Goal: Information Seeking & Learning: Find specific page/section

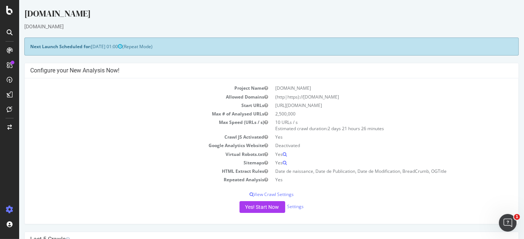
click at [12, 31] on icon at bounding box center [10, 32] width 6 height 6
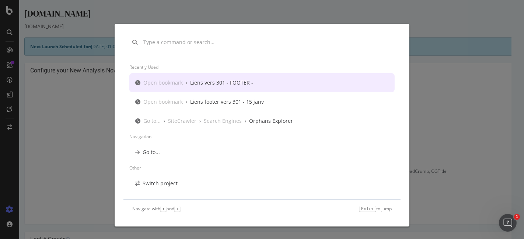
click at [197, 78] on div "Open bookmark › Liens vers 301 - FOOTER -" at bounding box center [261, 82] width 265 height 19
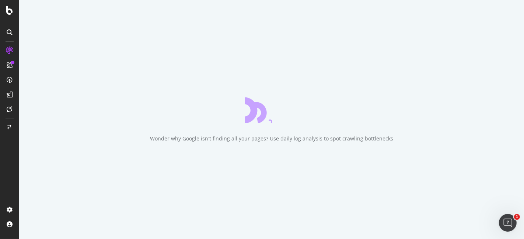
click at [10, 29] on icon at bounding box center [10, 32] width 6 height 6
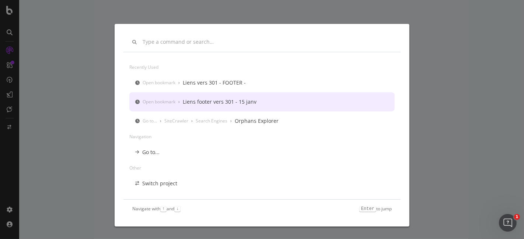
click at [182, 100] on div "Open bookmark › Liens footer vers 301 - 15 janv" at bounding box center [200, 101] width 114 height 7
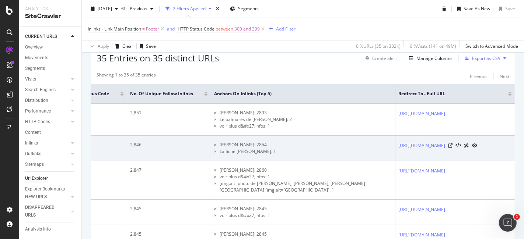
scroll to position [0, 277]
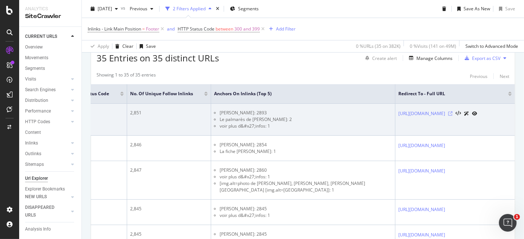
click at [452, 116] on icon at bounding box center [450, 114] width 4 height 4
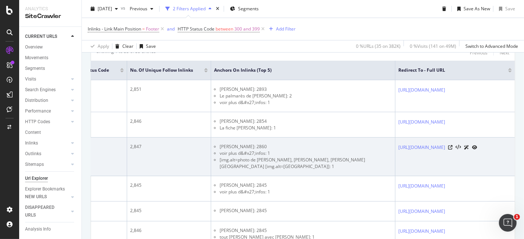
scroll to position [204, 0]
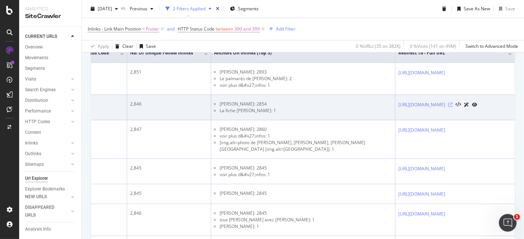
click at [452, 103] on icon at bounding box center [450, 105] width 4 height 4
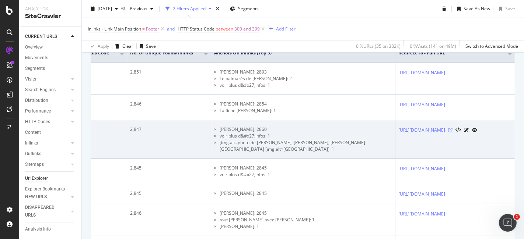
click at [452, 130] on icon at bounding box center [450, 130] width 4 height 4
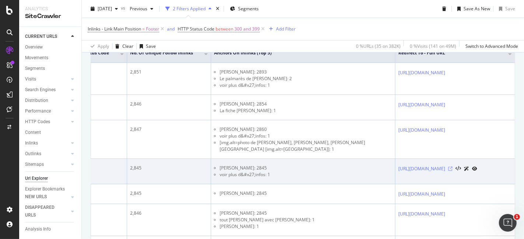
click at [452, 167] on icon at bounding box center [450, 169] width 4 height 4
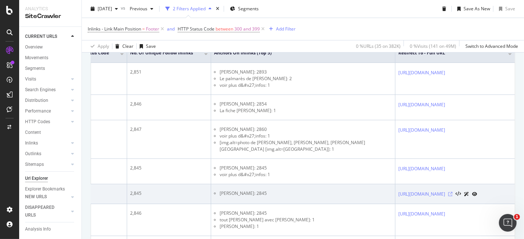
click at [452, 192] on icon at bounding box center [450, 194] width 4 height 4
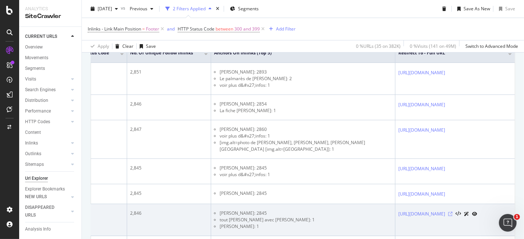
click at [452, 203] on icon at bounding box center [450, 214] width 4 height 4
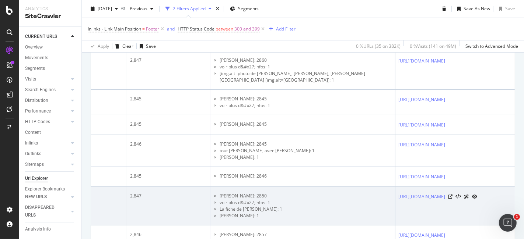
scroll to position [286, 0]
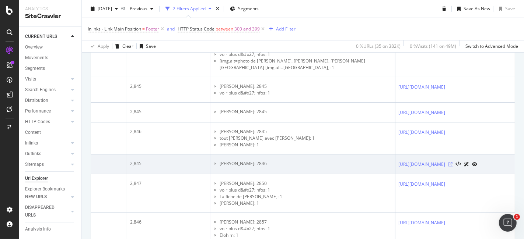
click at [452, 162] on icon at bounding box center [450, 164] width 4 height 4
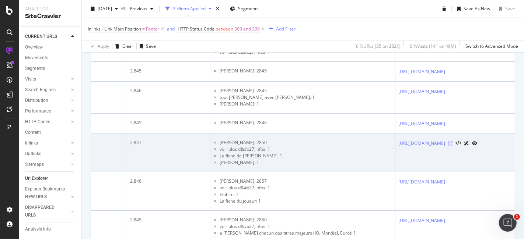
click at [452, 141] on icon at bounding box center [450, 143] width 4 height 4
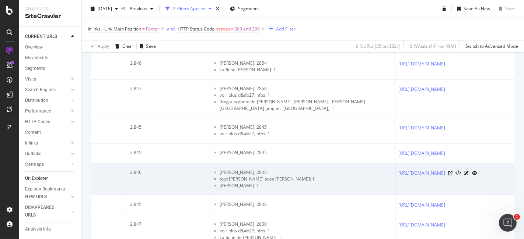
scroll to position [286, 0]
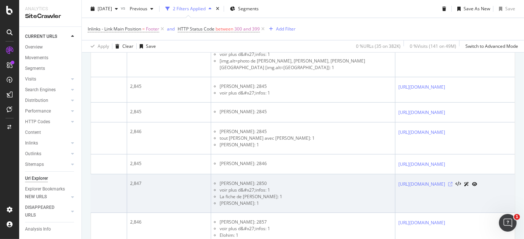
click at [452, 182] on icon at bounding box center [450, 184] width 4 height 4
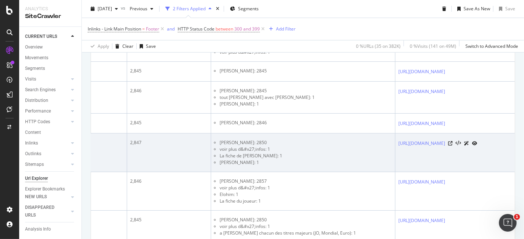
scroll to position [368, 0]
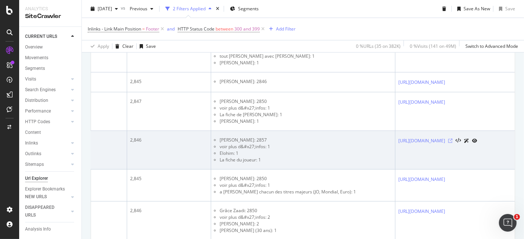
click at [452, 139] on icon at bounding box center [450, 141] width 4 height 4
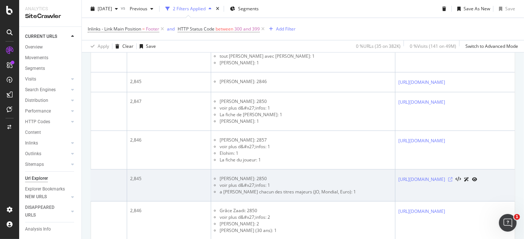
click at [452, 178] on icon at bounding box center [450, 180] width 4 height 4
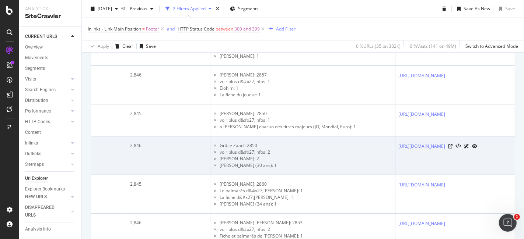
scroll to position [450, 0]
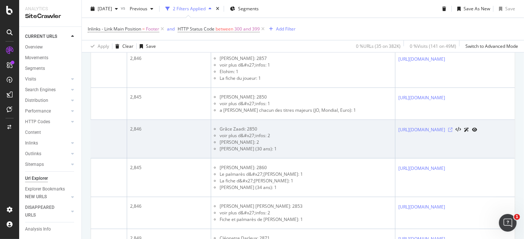
click at [452, 128] on icon at bounding box center [450, 130] width 4 height 4
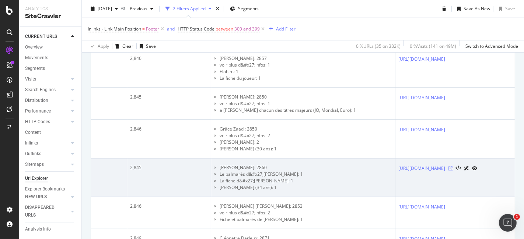
click at [452, 166] on icon at bounding box center [450, 168] width 4 height 4
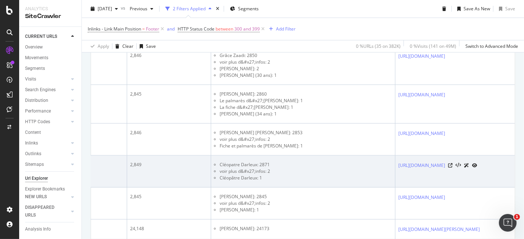
scroll to position [532, 0]
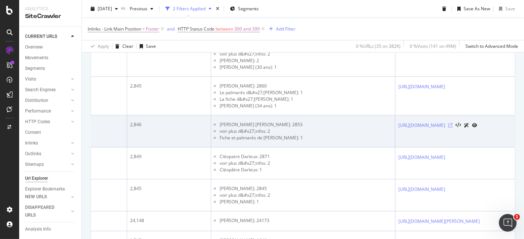
click at [452, 123] on icon at bounding box center [450, 125] width 4 height 4
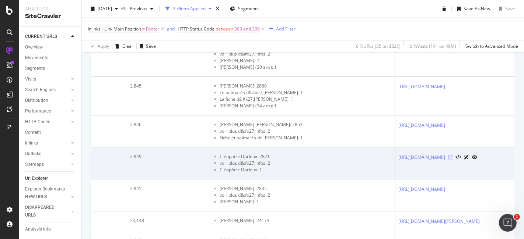
click at [452, 155] on icon at bounding box center [450, 157] width 4 height 4
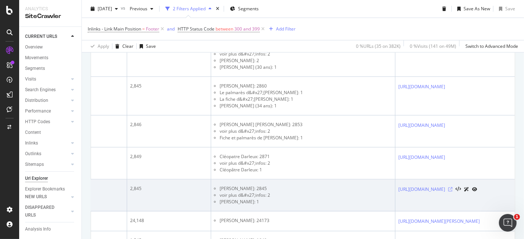
click at [452, 187] on icon at bounding box center [450, 189] width 4 height 4
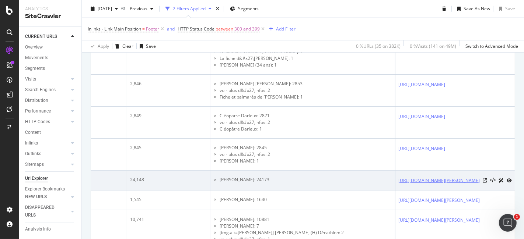
scroll to position [0, 277]
click at [471, 179] on icon at bounding box center [484, 181] width 4 height 4
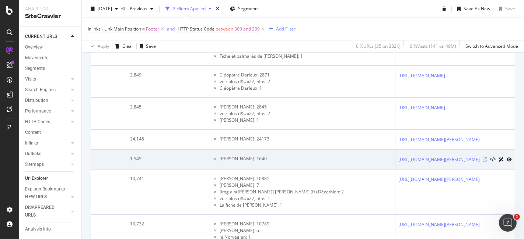
click at [471, 158] on icon at bounding box center [484, 160] width 4 height 4
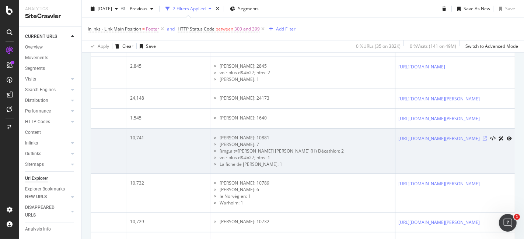
click at [471, 137] on icon at bounding box center [484, 139] width 4 height 4
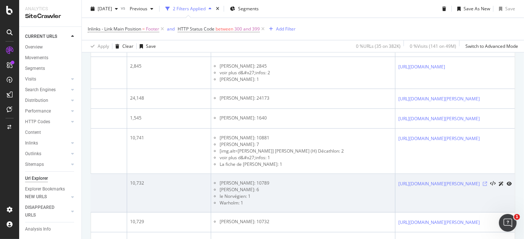
click at [471, 182] on icon at bounding box center [484, 184] width 4 height 4
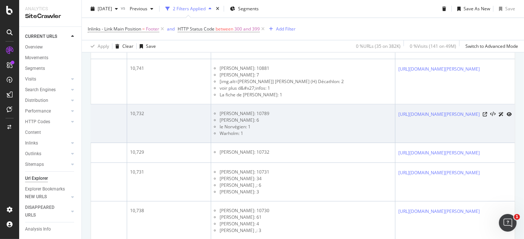
scroll to position [737, 0]
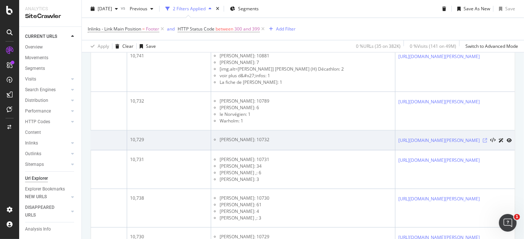
click at [471, 138] on icon at bounding box center [484, 140] width 4 height 4
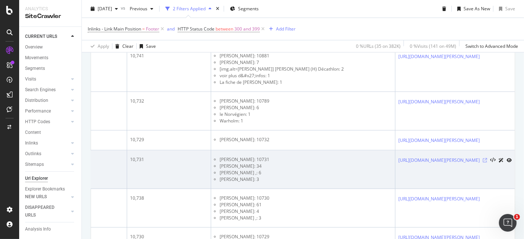
click at [471, 158] on icon at bounding box center [484, 160] width 4 height 4
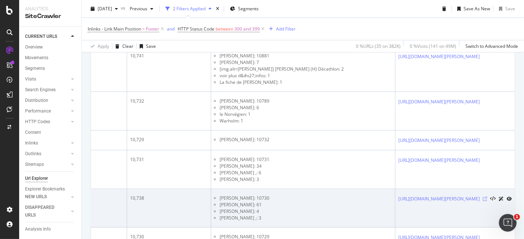
click at [471, 197] on icon at bounding box center [484, 199] width 4 height 4
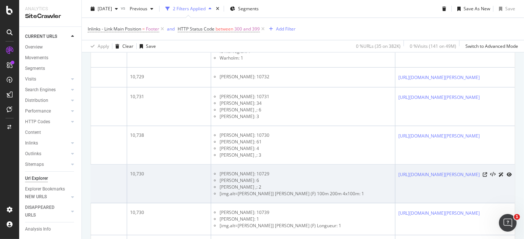
scroll to position [818, 0]
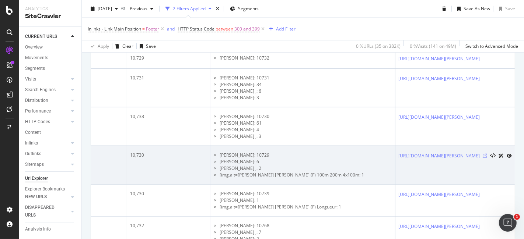
click at [471, 154] on icon at bounding box center [484, 156] width 4 height 4
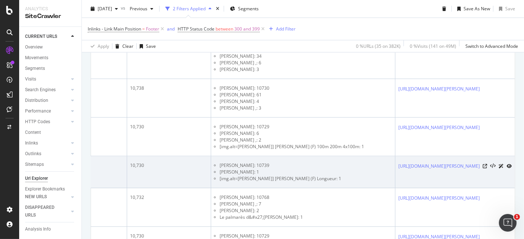
scroll to position [859, 0]
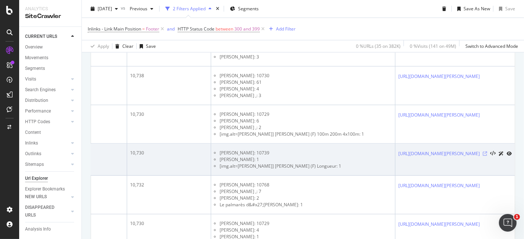
click at [471, 152] on icon at bounding box center [484, 154] width 4 height 4
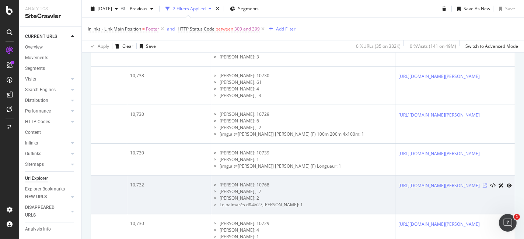
click at [471, 184] on icon at bounding box center [484, 186] width 4 height 4
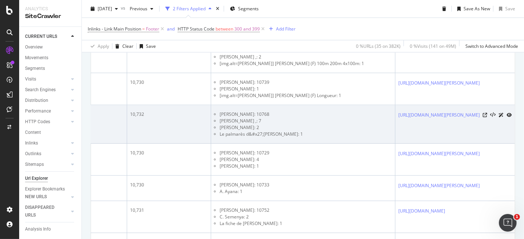
scroll to position [941, 0]
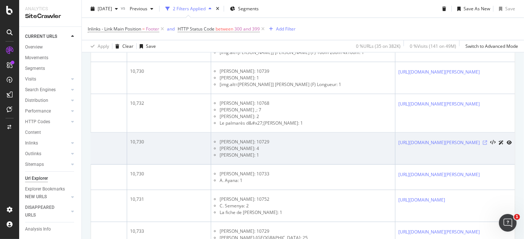
click at [471, 141] on icon at bounding box center [484, 143] width 4 height 4
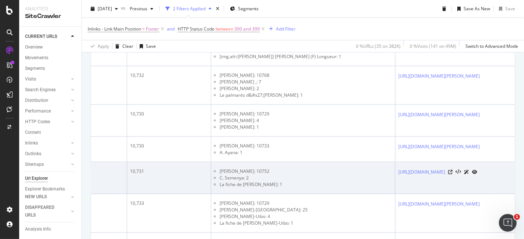
scroll to position [982, 0]
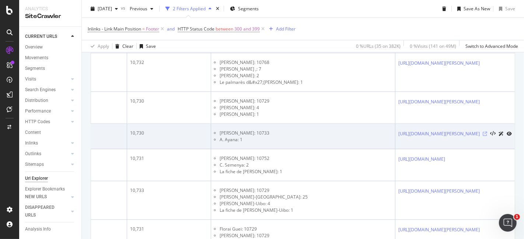
click at [471, 132] on icon at bounding box center [484, 134] width 4 height 4
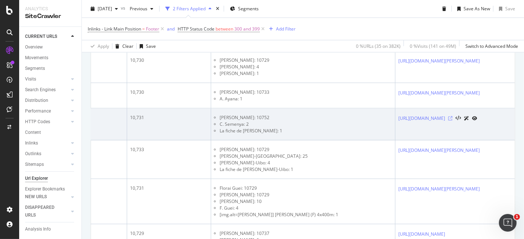
click at [448, 116] on icon at bounding box center [450, 118] width 4 height 4
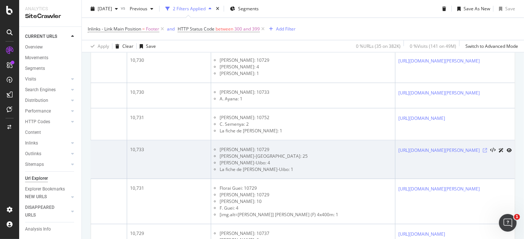
click at [471, 148] on icon at bounding box center [484, 150] width 4 height 4
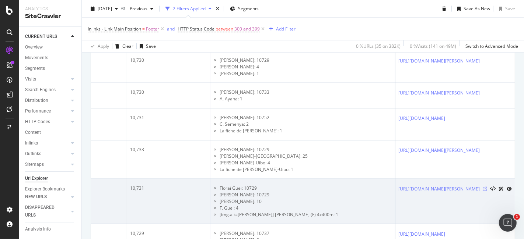
click at [471, 187] on icon at bounding box center [484, 189] width 4 height 4
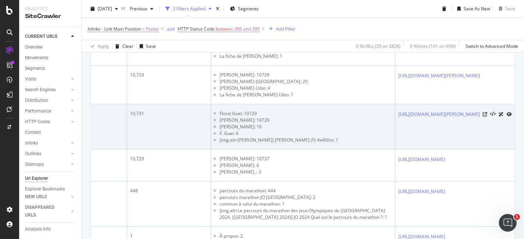
scroll to position [1105, 0]
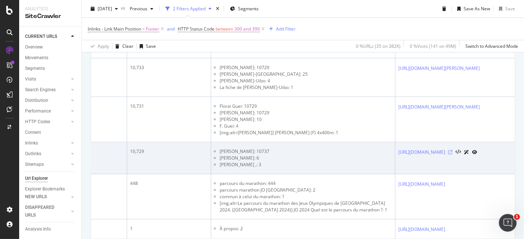
click at [448, 150] on icon at bounding box center [450, 152] width 4 height 4
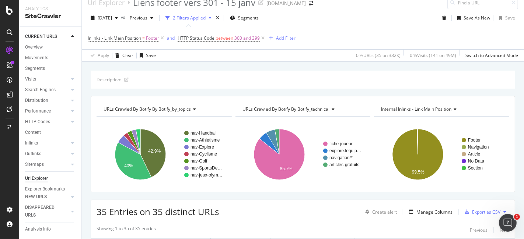
scroll to position [0, 0]
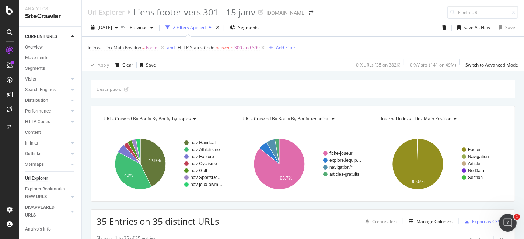
click at [8, 30] on icon at bounding box center [10, 32] width 6 height 6
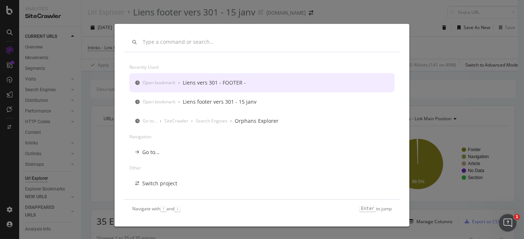
click at [181, 42] on input "modal" at bounding box center [267, 42] width 249 height 6
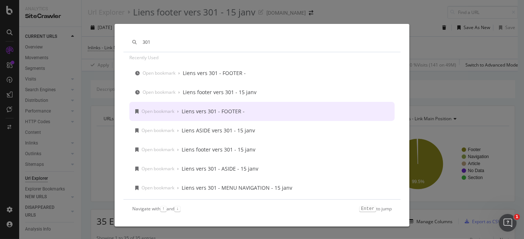
scroll to position [17, 0]
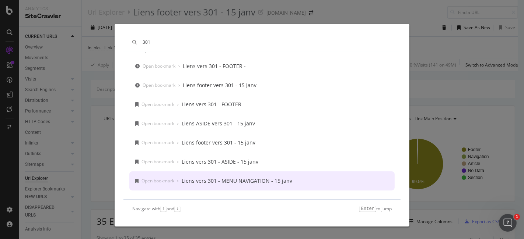
type input "301"
click at [218, 183] on div "Liens vers 301 - MENU NAVIGATION - 15 janv" at bounding box center [237, 181] width 110 height 7
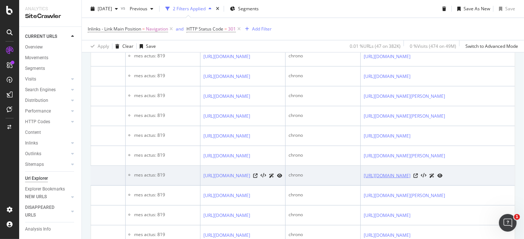
scroll to position [614, 0]
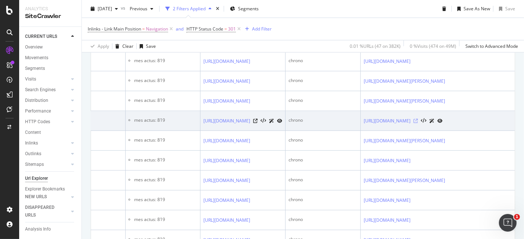
click at [418, 123] on icon at bounding box center [415, 121] width 4 height 4
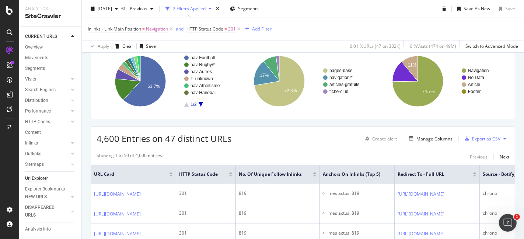
scroll to position [0, 0]
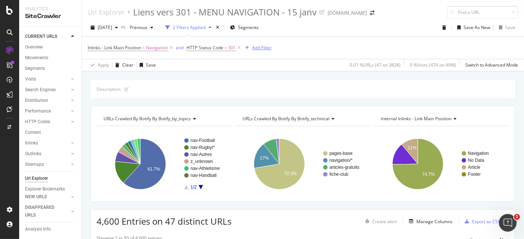
click at [256, 49] on div "Add Filter" at bounding box center [262, 48] width 20 height 6
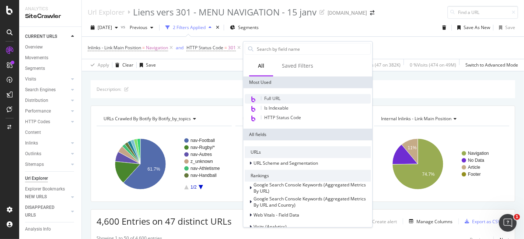
click at [280, 98] on span "Full URL" at bounding box center [272, 98] width 16 height 6
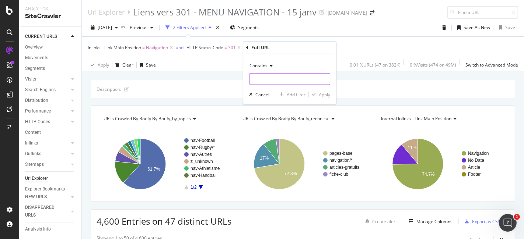
click at [268, 79] on input "text" at bounding box center [289, 79] width 80 height 12
click at [264, 66] on span "Contains" at bounding box center [258, 66] width 18 height 6
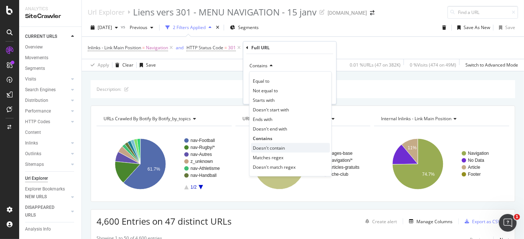
click at [278, 146] on span "Doesn't contain" at bounding box center [269, 148] width 32 height 6
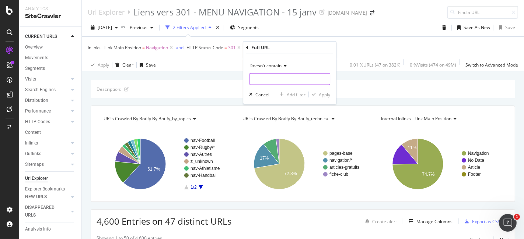
click at [273, 77] on input "text" at bounding box center [289, 79] width 80 height 12
type input "Chrono"
click at [322, 95] on div "Apply" at bounding box center [324, 94] width 11 height 6
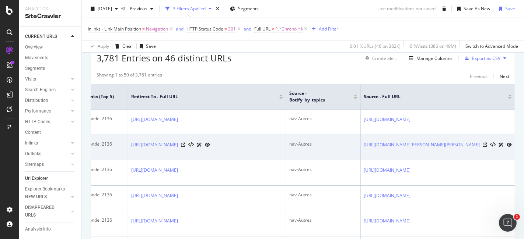
scroll to position [0, 363]
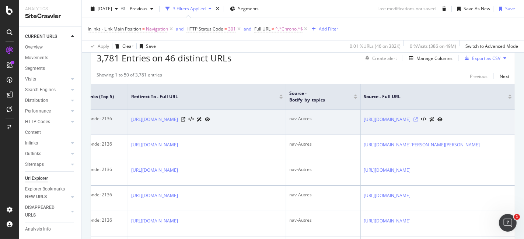
click at [418, 118] on icon at bounding box center [415, 119] width 4 height 4
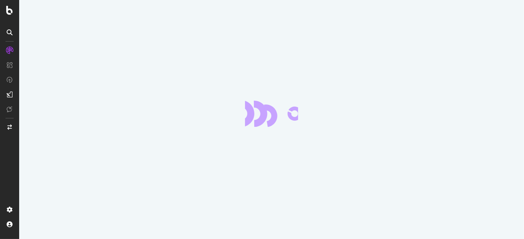
drag, startPoint x: 0, startPoint y: 0, endPoint x: 7, endPoint y: 32, distance: 32.4
click at [7, 32] on icon at bounding box center [10, 32] width 6 height 6
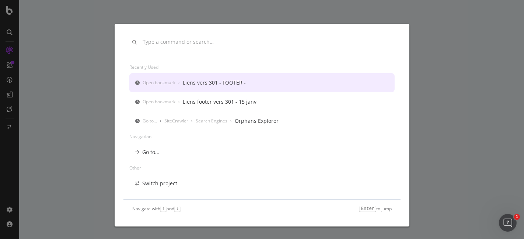
click at [158, 88] on div "Open bookmark › Liens vers 301 - FOOTER -" at bounding box center [261, 82] width 265 height 19
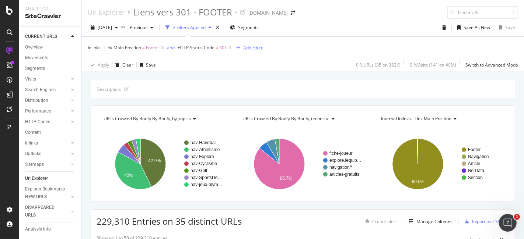
click at [248, 45] on div "Add Filter" at bounding box center [253, 48] width 20 height 6
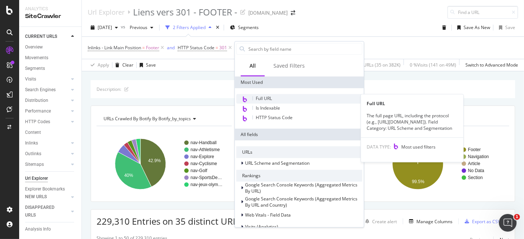
click at [263, 95] on span "Full URL" at bounding box center [264, 98] width 16 height 6
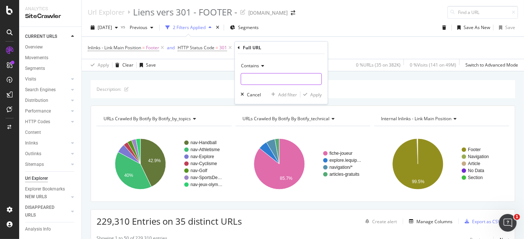
click at [264, 78] on input "text" at bounding box center [281, 79] width 80 height 12
type input "[PERSON_NAME]"
click at [313, 95] on div "Apply" at bounding box center [315, 94] width 11 height 6
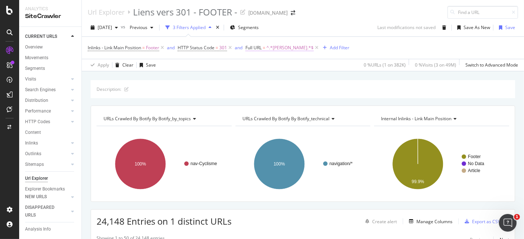
click at [274, 46] on span "^.*[PERSON_NAME].*$" at bounding box center [289, 48] width 47 height 10
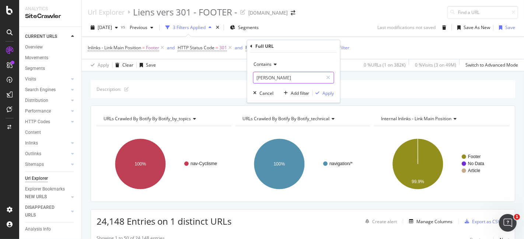
click at [274, 74] on input "[PERSON_NAME]" at bounding box center [288, 78] width 70 height 12
type input "213"
click at [327, 90] on div "Apply" at bounding box center [328, 93] width 11 height 6
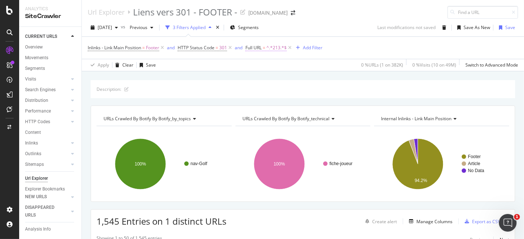
click at [271, 47] on span "^.*213.*$" at bounding box center [276, 48] width 20 height 10
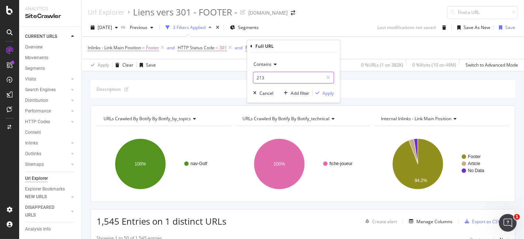
click at [270, 75] on input "213" at bounding box center [288, 78] width 70 height 12
type input "18006"
click at [326, 91] on div "Apply" at bounding box center [328, 93] width 11 height 6
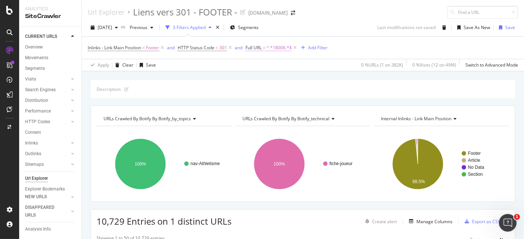
click at [282, 47] on span "^.*18006.*$" at bounding box center [278, 48] width 25 height 10
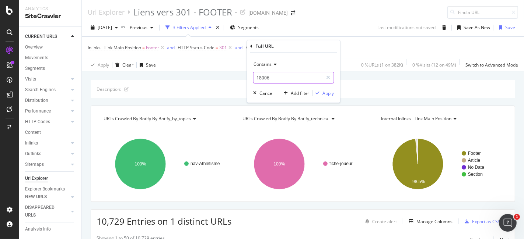
click at [273, 74] on input "18006" at bounding box center [288, 78] width 70 height 12
type input "[PERSON_NAME]"
click at [323, 92] on div "Apply" at bounding box center [328, 93] width 11 height 6
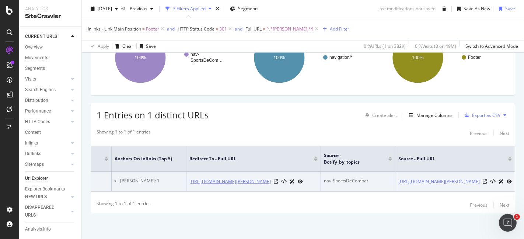
scroll to position [0, 339]
click at [482, 180] on icon at bounding box center [484, 182] width 4 height 4
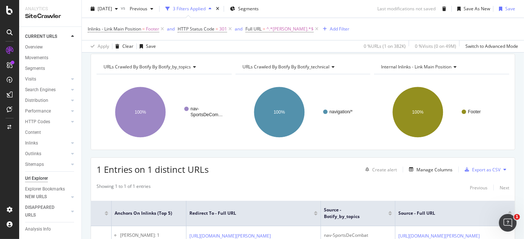
scroll to position [0, 0]
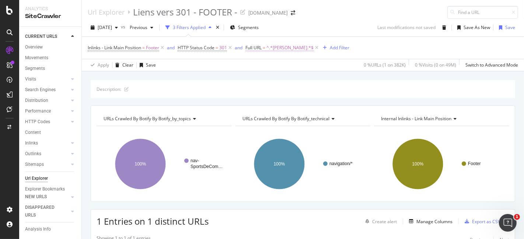
click at [277, 48] on span "^.*[PERSON_NAME].*$" at bounding box center [289, 48] width 47 height 10
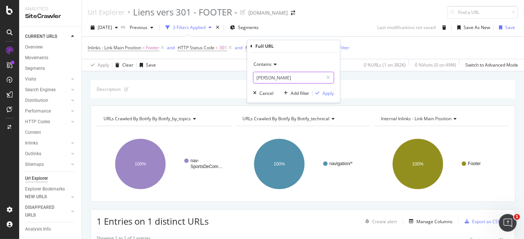
click at [271, 79] on input "[PERSON_NAME]" at bounding box center [288, 78] width 70 height 12
type input "Wf"
click at [323, 92] on div "Apply" at bounding box center [328, 93] width 11 height 6
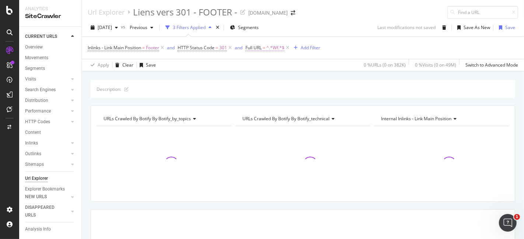
click at [275, 46] on span "^.*Wf.*$" at bounding box center [275, 48] width 18 height 10
click at [260, 76] on input "Wf" at bounding box center [288, 78] width 70 height 12
type input "wf"
click at [326, 92] on div "Apply" at bounding box center [328, 93] width 11 height 6
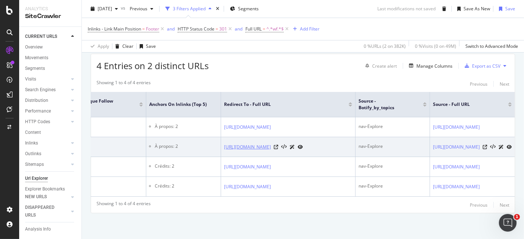
scroll to position [0, 300]
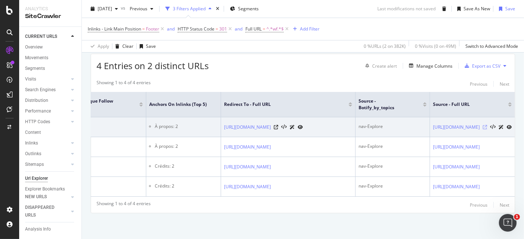
click at [482, 125] on icon at bounding box center [484, 127] width 4 height 4
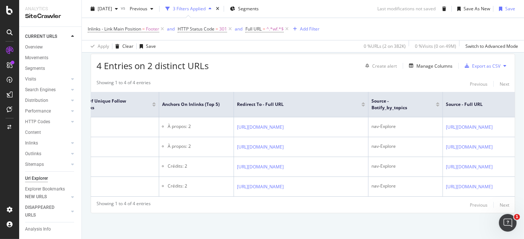
scroll to position [0, 223]
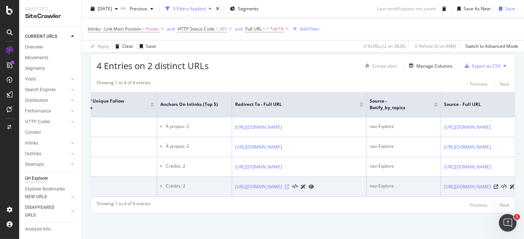
click at [289, 189] on icon at bounding box center [287, 187] width 4 height 4
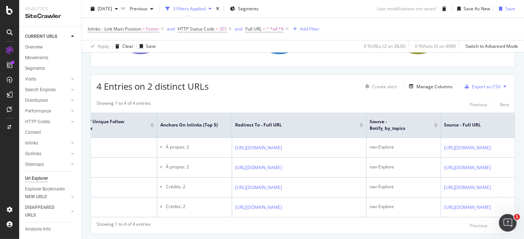
scroll to position [0, 0]
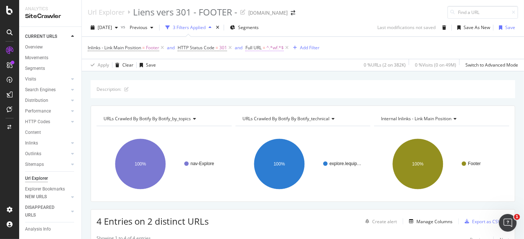
click at [270, 48] on span "^.*wf.*$" at bounding box center [274, 48] width 17 height 10
click at [268, 76] on input "wf" at bounding box center [288, 78] width 70 height 12
type input "quel"
click at [325, 94] on div "Apply" at bounding box center [328, 93] width 11 height 6
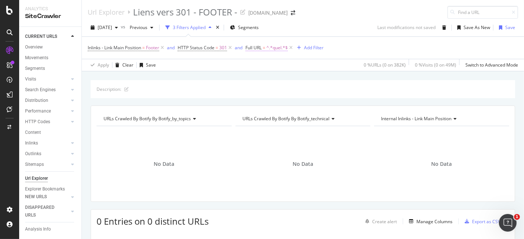
click at [275, 46] on span "^.*quel.*$" at bounding box center [276, 48] width 21 height 10
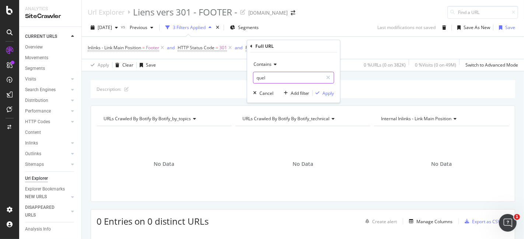
click at [259, 77] on input "quel" at bounding box center [288, 78] width 70 height 12
type input "Quel"
click at [324, 92] on div "Apply" at bounding box center [328, 93] width 11 height 6
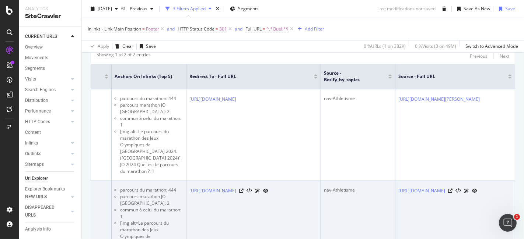
scroll to position [0, 339]
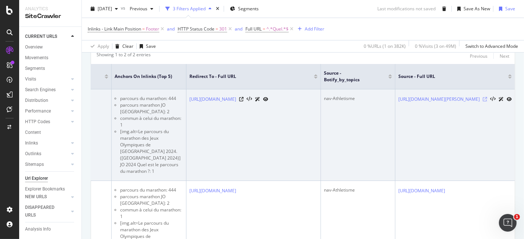
click at [482, 102] on icon at bounding box center [484, 99] width 4 height 4
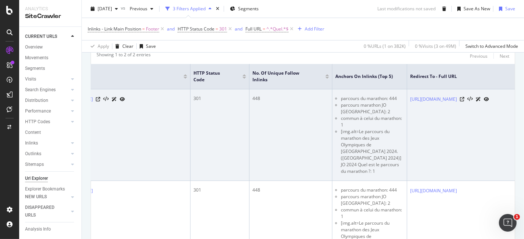
scroll to position [0, 0]
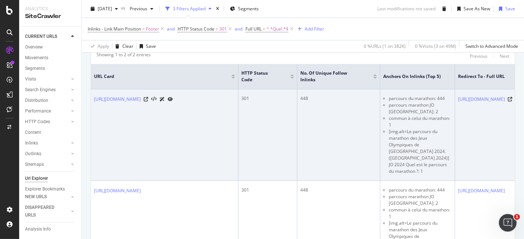
click at [173, 103] on div "[URL][DOMAIN_NAME]" at bounding box center [133, 99] width 79 height 8
click at [148, 102] on icon at bounding box center [146, 99] width 4 height 4
click at [141, 103] on link "[URL][DOMAIN_NAME]" at bounding box center [117, 99] width 47 height 7
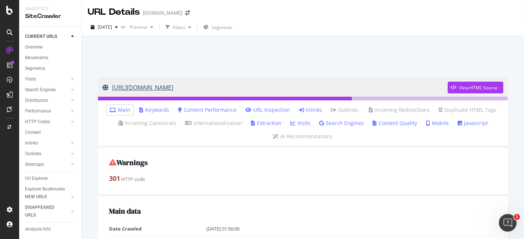
click at [187, 89] on link "[URL][DOMAIN_NAME]" at bounding box center [274, 87] width 345 height 18
